Goal: Task Accomplishment & Management: Complete application form

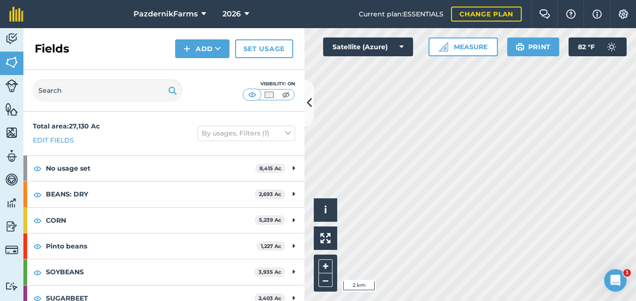
click at [311, 110] on icon at bounding box center [309, 103] width 5 height 16
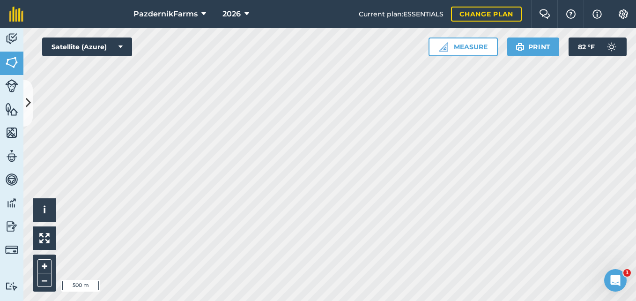
click at [313, 23] on div "PazdernikFarms 2026 Current plan : ESSENTIALS Change plan Farm Chat Help Info S…" at bounding box center [318, 150] width 636 height 301
click at [417, 6] on div "PazdernikFarms 2026 Current plan : ESSENTIALS Change plan Farm Chat Help Info S…" at bounding box center [318, 150] width 636 height 301
click at [27, 115] on button at bounding box center [27, 103] width 9 height 47
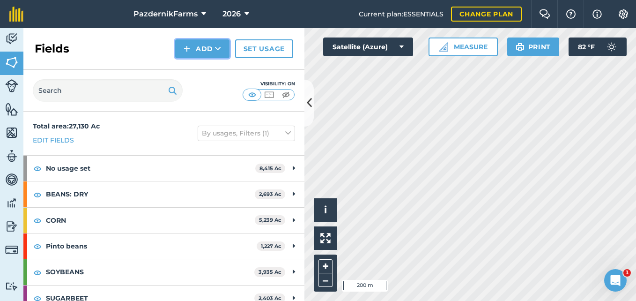
click at [201, 49] on button "Add" at bounding box center [202, 48] width 54 height 19
click at [194, 68] on link "Draw" at bounding box center [203, 69] width 52 height 21
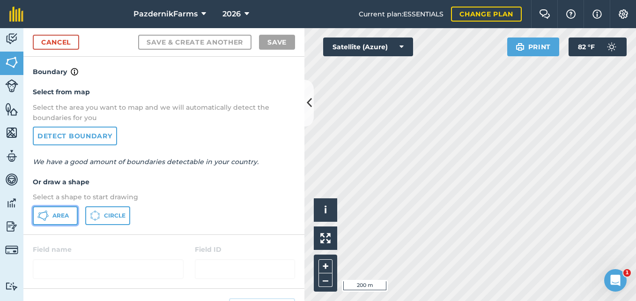
click at [44, 219] on icon at bounding box center [45, 219] width 2 height 2
click at [307, 110] on icon at bounding box center [309, 103] width 5 height 16
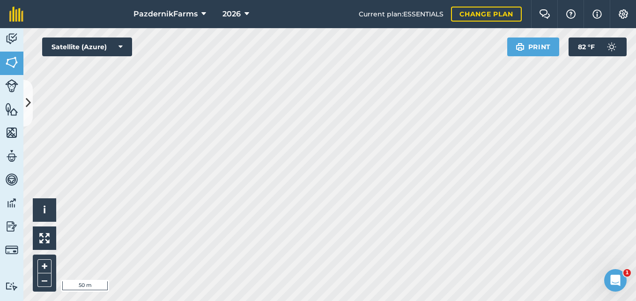
click at [0, 141] on html "PazdernikFarms 2026 Current plan : ESSENTIALS Change plan Farm Chat Help Info S…" at bounding box center [318, 150] width 636 height 301
click at [224, 8] on div "PazdernikFarms 2026 Current plan : ESSENTIALS Change plan Farm Chat Help Info S…" at bounding box center [318, 150] width 636 height 301
click at [247, 26] on div "PazdernikFarms 2026 Current plan : ESSENTIALS Change plan Farm Chat Help Info S…" at bounding box center [318, 150] width 636 height 301
click at [255, 8] on div "PazdernikFarms 2026 Current plan : ESSENTIALS Change plan Farm Chat Help Info S…" at bounding box center [318, 150] width 636 height 301
click at [30, 114] on button at bounding box center [27, 103] width 9 height 47
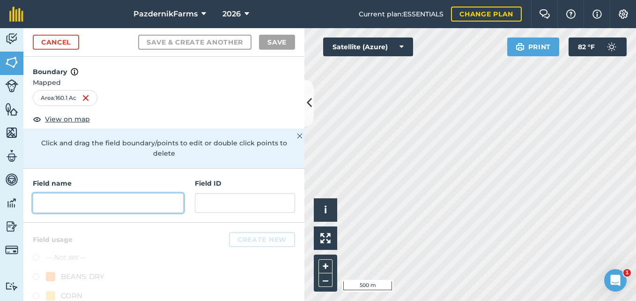
click at [66, 204] on input "text" at bounding box center [108, 203] width 151 height 20
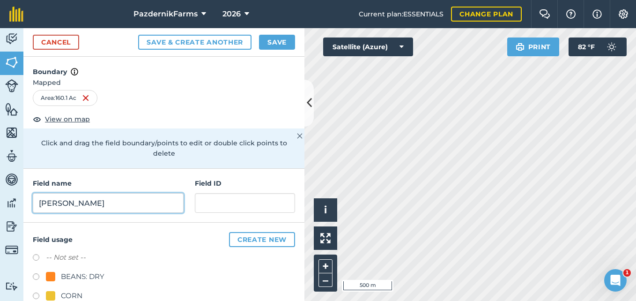
type input "[PERSON_NAME]"
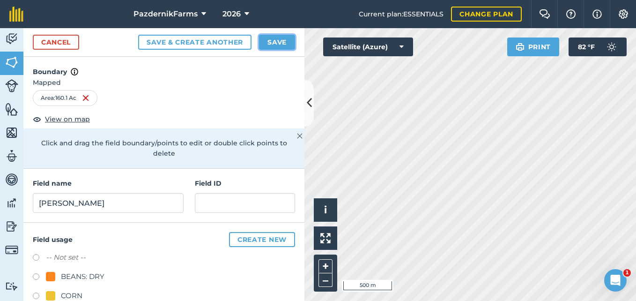
click at [273, 43] on button "Save" at bounding box center [277, 42] width 36 height 15
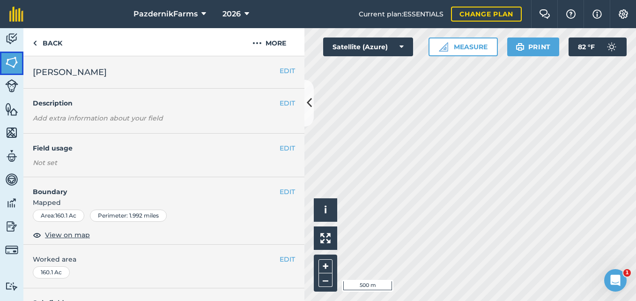
click at [21, 62] on link "Fields" at bounding box center [11, 63] width 23 height 23
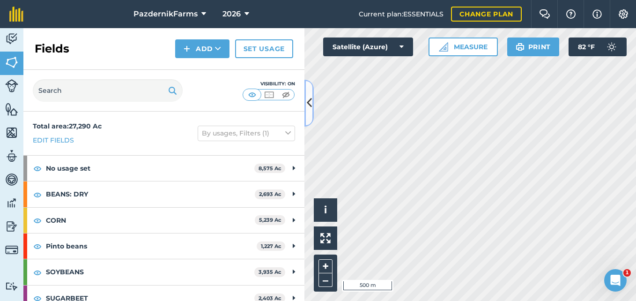
click at [307, 103] on icon at bounding box center [309, 103] width 5 height 16
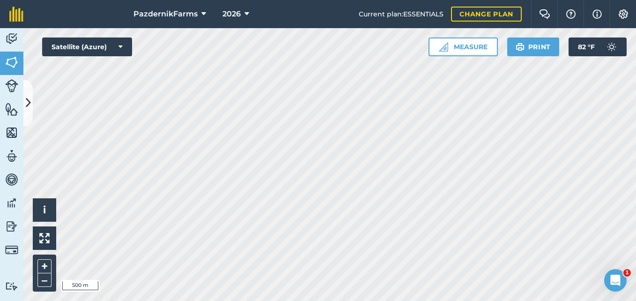
click at [216, 300] on html "PazdernikFarms 2026 Current plan : ESSENTIALS Change plan Farm Chat Help Info S…" at bounding box center [318, 150] width 636 height 301
click at [320, 6] on div "PazdernikFarms 2026 Current plan : ESSENTIALS Change plan Farm Chat Help Info S…" at bounding box center [318, 150] width 636 height 301
click at [280, 25] on div "PazdernikFarms 2026 Current plan : ESSENTIALS Change plan Farm Chat Help Info S…" at bounding box center [318, 150] width 636 height 301
click at [30, 110] on icon at bounding box center [28, 103] width 5 height 16
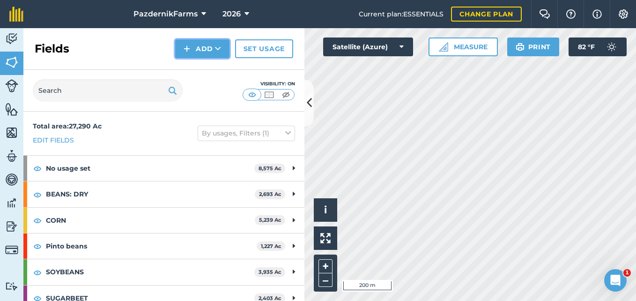
click at [183, 49] on button "Add" at bounding box center [202, 48] width 54 height 19
click at [188, 70] on link "Draw" at bounding box center [203, 69] width 52 height 21
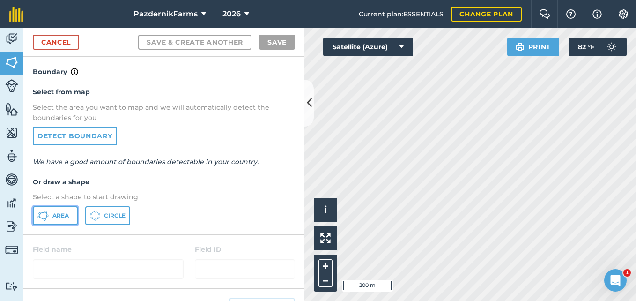
click at [53, 214] on span "Area" at bounding box center [60, 215] width 16 height 7
click at [305, 113] on button at bounding box center [308, 103] width 9 height 47
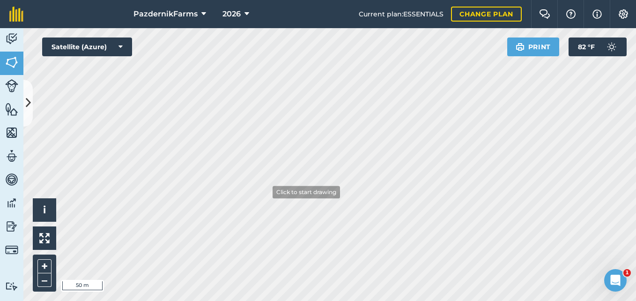
click at [266, 8] on div "PazdernikFarms 2026 Current plan : ESSENTIALS Change plan Farm Chat Help Info S…" at bounding box center [318, 150] width 636 height 301
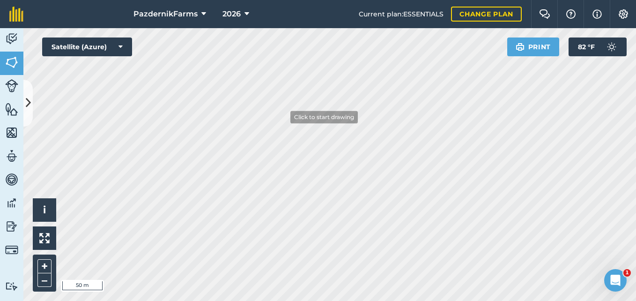
click at [291, 0] on html "PazdernikFarms 2026 Current plan : ESSENTIALS Change plan Farm Chat Help Info S…" at bounding box center [318, 150] width 636 height 301
click at [275, 8] on div "PazdernikFarms 2026 Current plan : ESSENTIALS Change plan Farm Chat Help Info S…" at bounding box center [318, 150] width 636 height 301
click at [300, 0] on html "PazdernikFarms 2026 Current plan : ESSENTIALS Change plan Farm Chat Help Info S…" at bounding box center [318, 150] width 636 height 301
click at [29, 113] on button at bounding box center [27, 103] width 9 height 47
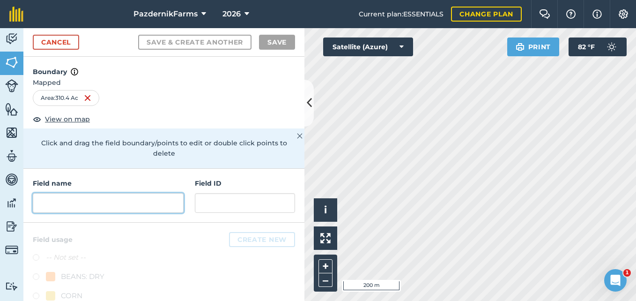
click at [90, 206] on input "text" at bounding box center [108, 203] width 151 height 20
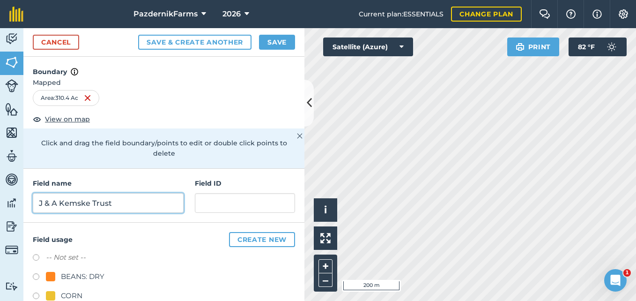
type input "J & A Kemske Trust"
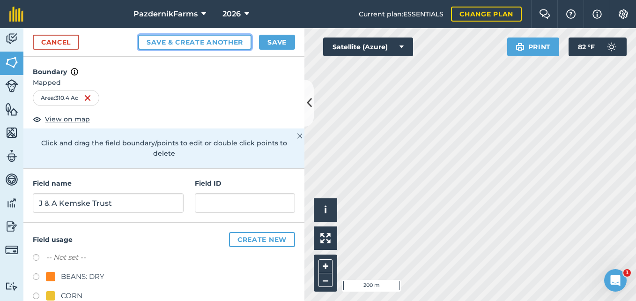
click at [180, 39] on button "Save & Create Another" at bounding box center [194, 42] width 113 height 15
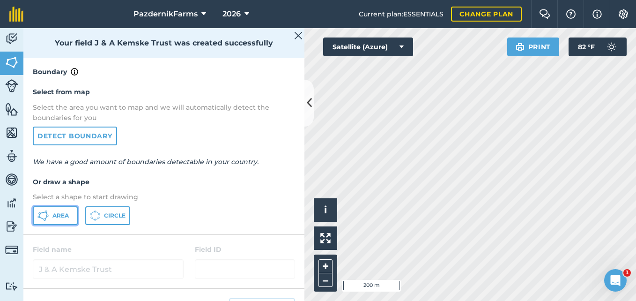
click at [43, 218] on icon at bounding box center [42, 215] width 11 height 11
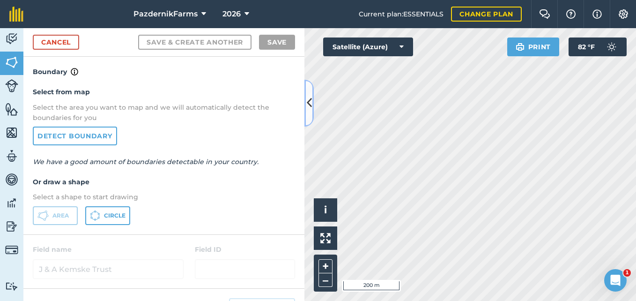
click at [311, 111] on icon at bounding box center [309, 103] width 5 height 16
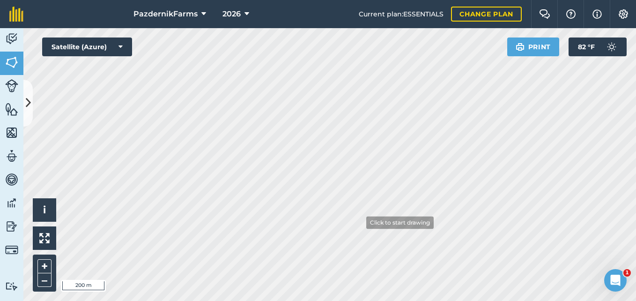
click at [347, 300] on html "PazdernikFarms 2026 Current plan : ESSENTIALS Change plan Farm Chat Help Info S…" at bounding box center [318, 150] width 636 height 301
click at [292, 7] on div "PazdernikFarms 2026 Current plan : ESSENTIALS Change plan Farm Chat Help Info S…" at bounding box center [318, 150] width 636 height 301
click at [26, 111] on icon at bounding box center [28, 103] width 5 height 16
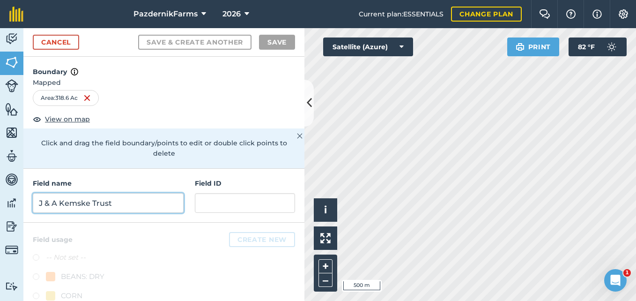
click at [109, 206] on input "J & A Kemske Trust" at bounding box center [108, 203] width 151 height 20
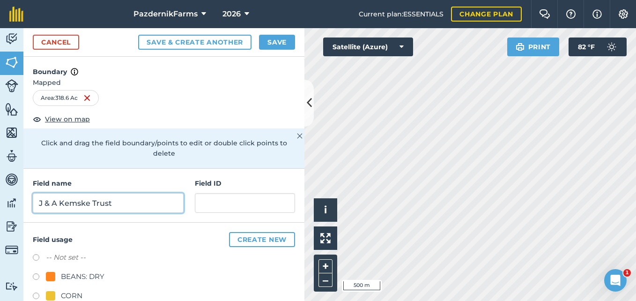
type input "J & A Kemske Trust"
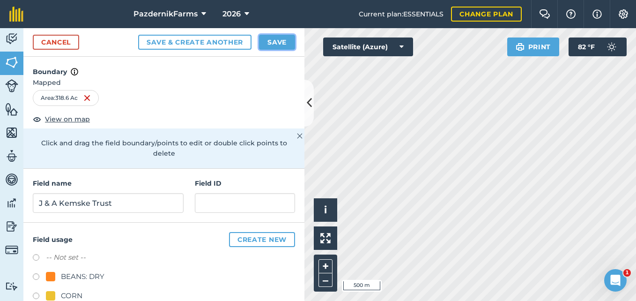
click at [289, 39] on button "Save" at bounding box center [277, 42] width 36 height 15
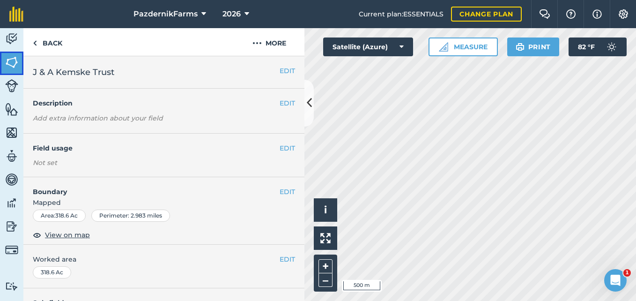
click at [13, 62] on img at bounding box center [11, 62] width 13 height 14
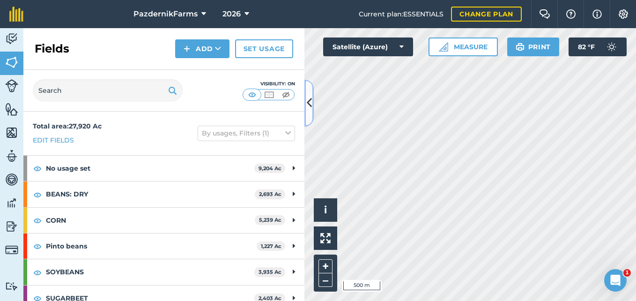
click at [307, 104] on icon at bounding box center [309, 103] width 5 height 16
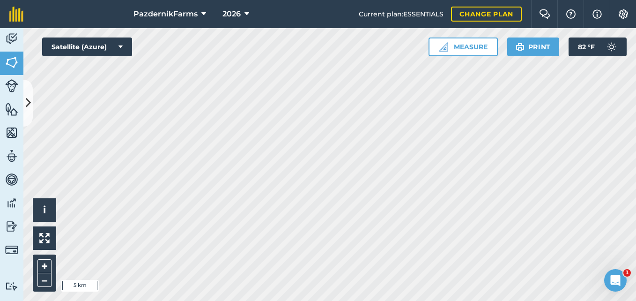
click at [165, 300] on html "PazdernikFarms 2026 Current plan : ESSENTIALS Change plan Farm Chat Help Info S…" at bounding box center [318, 150] width 636 height 301
click at [293, 300] on html "PazdernikFarms 2026 Current plan : ESSENTIALS Change plan Farm Chat Help Info S…" at bounding box center [318, 150] width 636 height 301
click at [26, 113] on button at bounding box center [27, 103] width 9 height 47
